Goal: Register for event/course

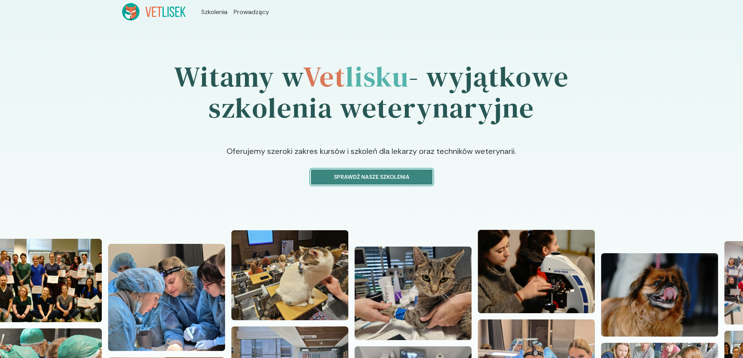
click at [357, 181] on p "Sprawdź nasze szkolenia" at bounding box center [372, 177] width 108 height 8
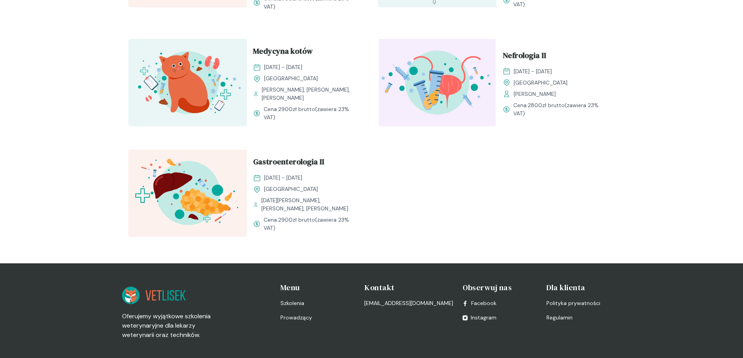
scroll to position [856, 0]
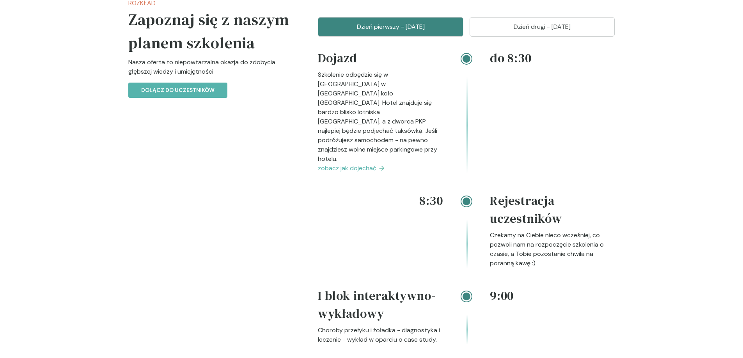
scroll to position [936, 0]
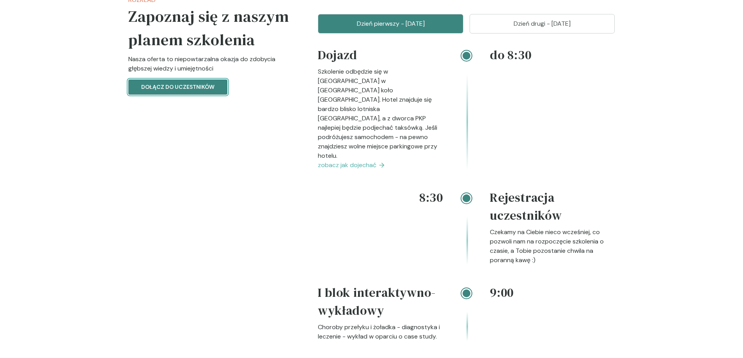
click at [192, 90] on p "Dołącz do uczestników" at bounding box center [177, 87] width 73 height 8
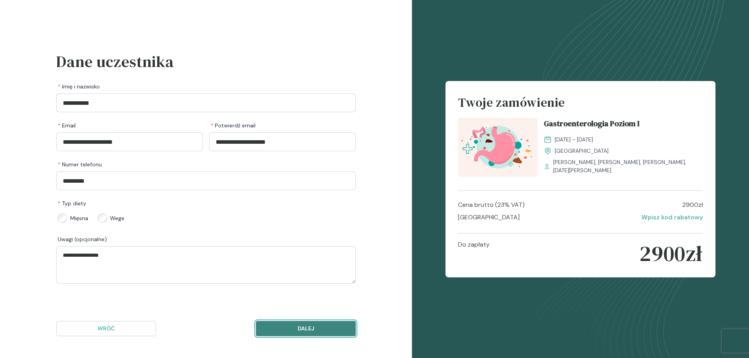
click at [302, 328] on p "Dalej" at bounding box center [306, 329] width 87 height 8
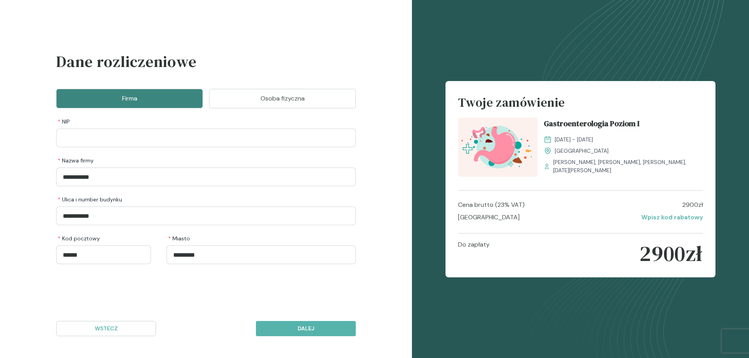
click at [307, 104] on button "Osoba fizyczna" at bounding box center [282, 99] width 147 height 20
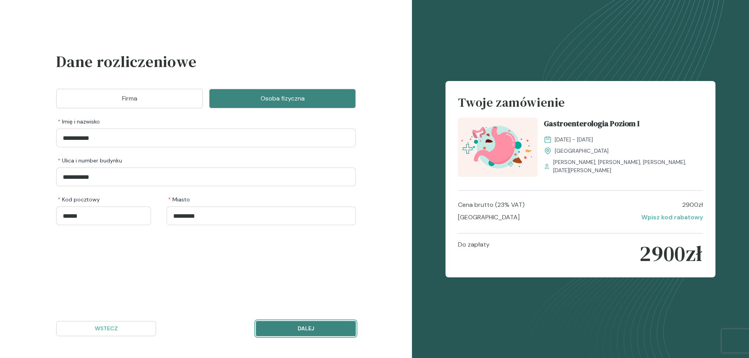
click at [314, 332] on p "Dalej" at bounding box center [306, 329] width 87 height 8
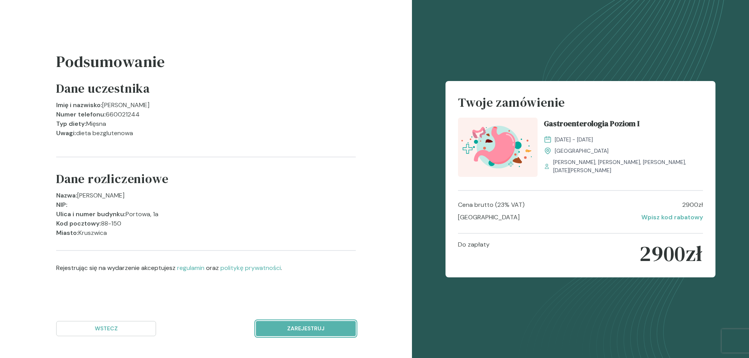
click at [314, 332] on p "Zarejestruj" at bounding box center [306, 329] width 87 height 8
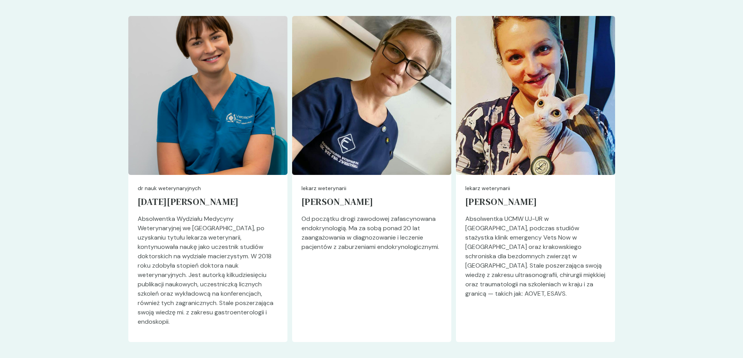
scroll to position [2030, 0]
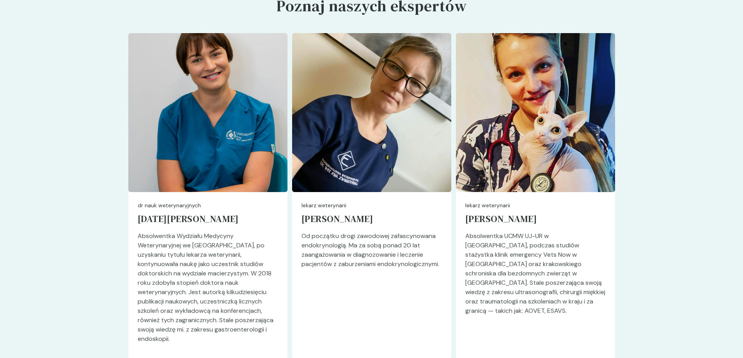
click at [688, 241] on section "Prowadzący Poznaj naszych ekspertów Przejdź do strony prowadzącego dr nauk wete…" at bounding box center [371, 177] width 743 height 434
click at [481, 210] on h5 "[PERSON_NAME]" at bounding box center [535, 221] width 140 height 22
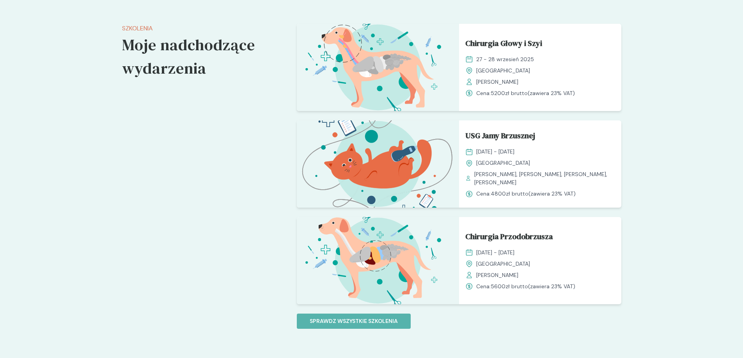
scroll to position [624, 0]
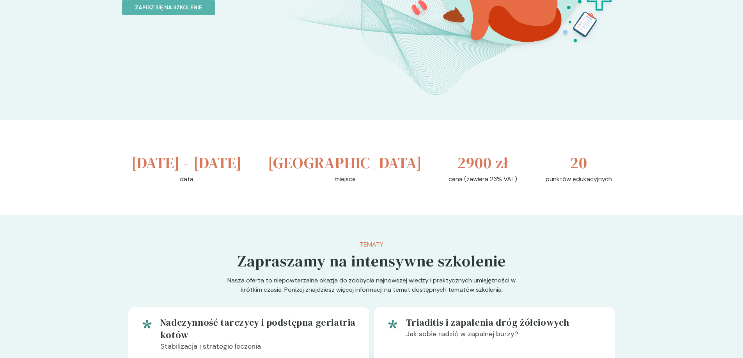
scroll to position [195, 0]
